Goal: Information Seeking & Learning: Learn about a topic

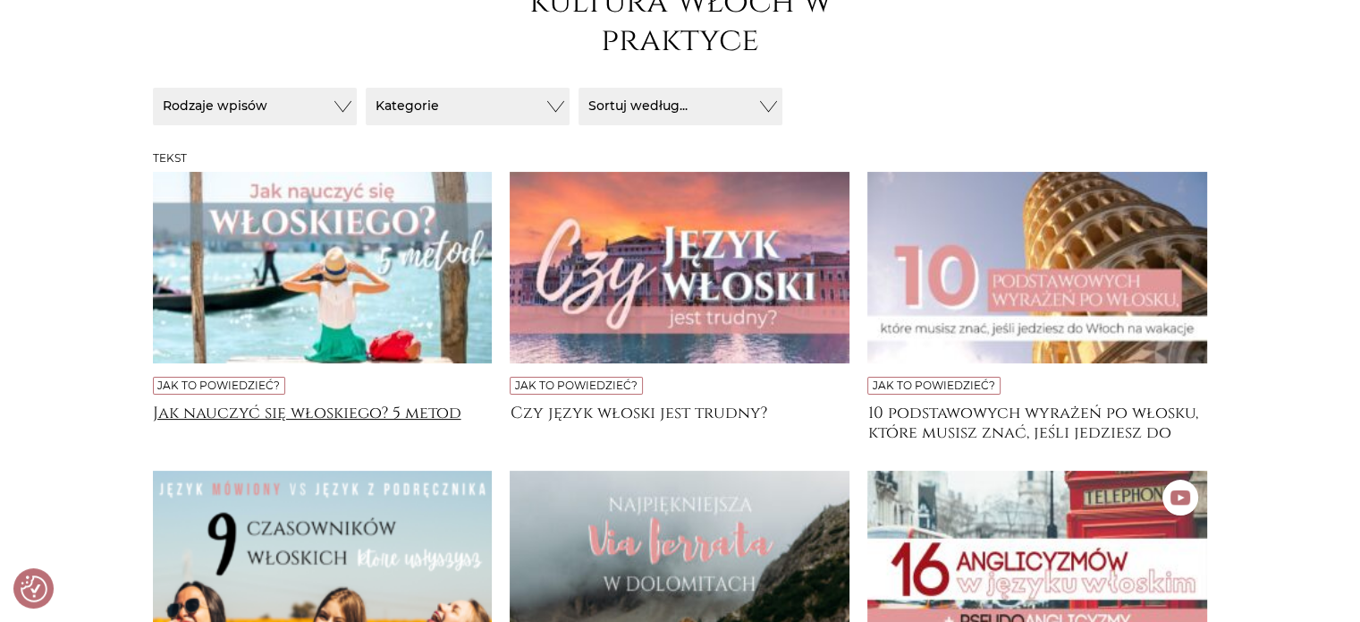
click at [354, 413] on h4 "Jak nauczyć się włoskiego? 5 metod" at bounding box center [323, 421] width 340 height 36
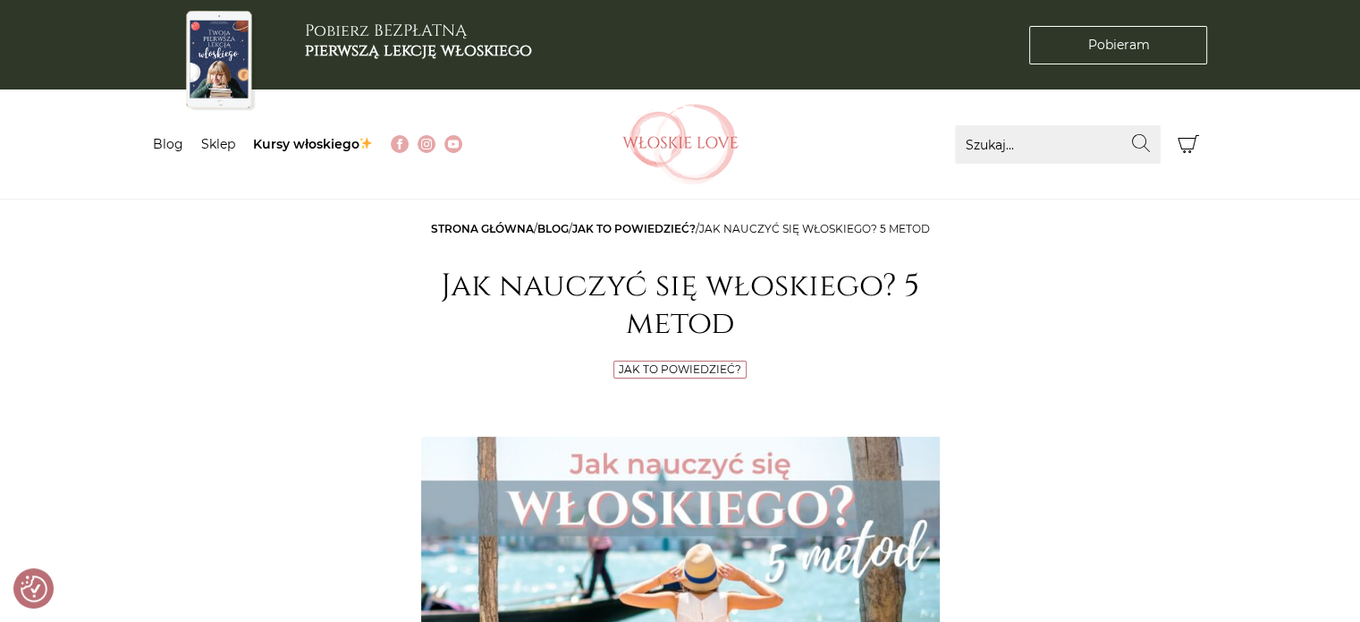
click at [475, 53] on b "pierwszą lekcję włoskiego" at bounding box center [418, 50] width 227 height 22
click at [165, 142] on link "Blog" at bounding box center [168, 144] width 30 height 16
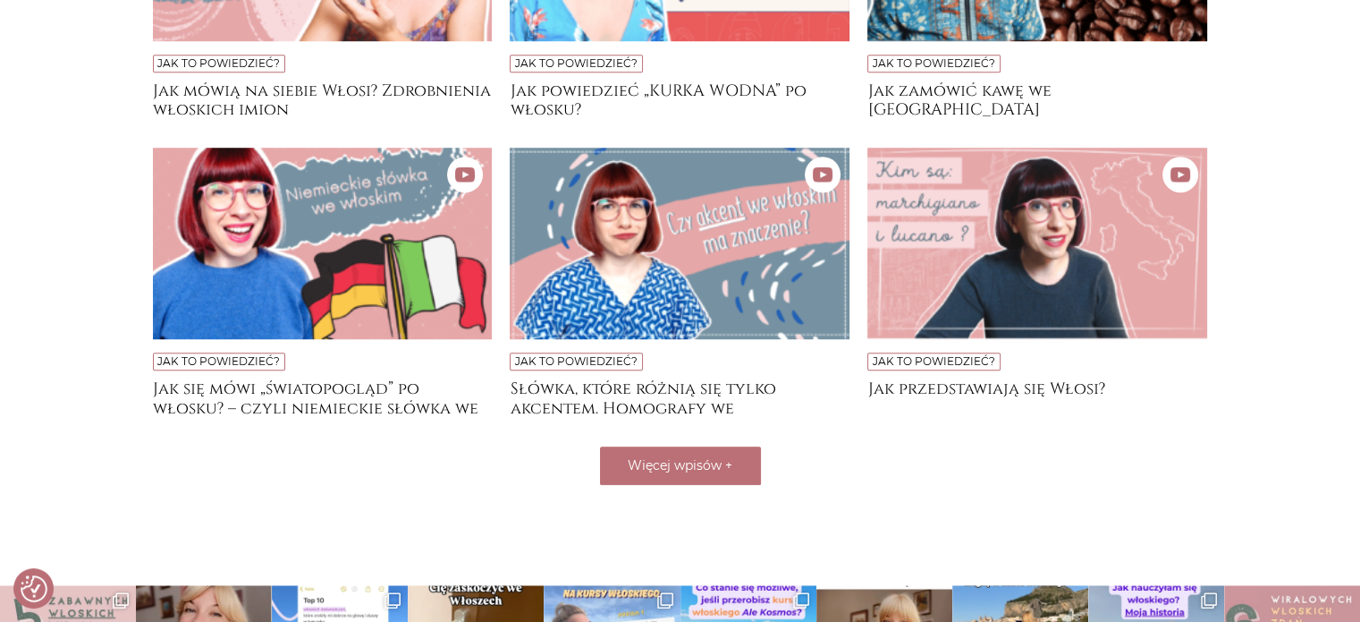
scroll to position [1341, 0]
